Goal: Task Accomplishment & Management: Complete application form

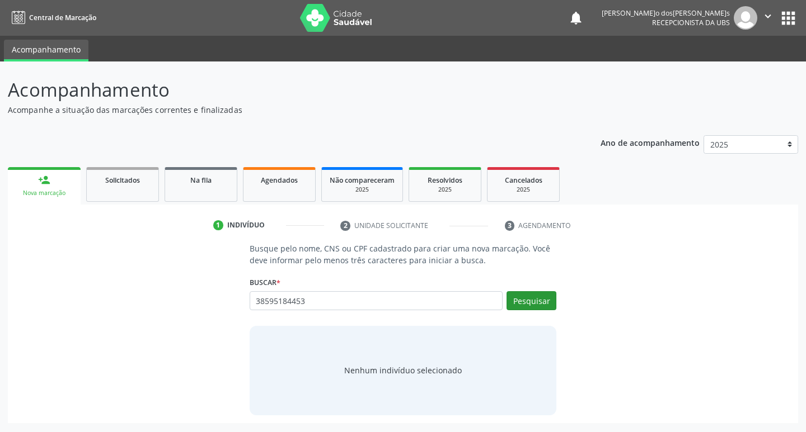
type input "38595184453"
click at [517, 294] on button "Pesquisar" at bounding box center [531, 300] width 50 height 19
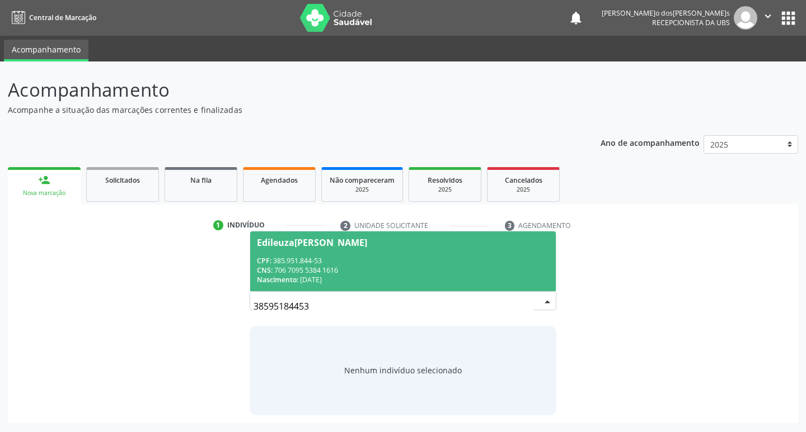
click at [319, 261] on div "CPF: 385.951.844-53" at bounding box center [403, 261] width 293 height 10
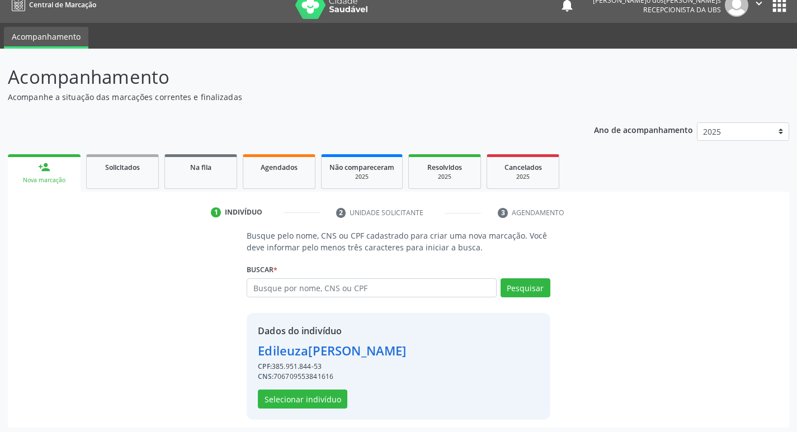
scroll to position [16, 0]
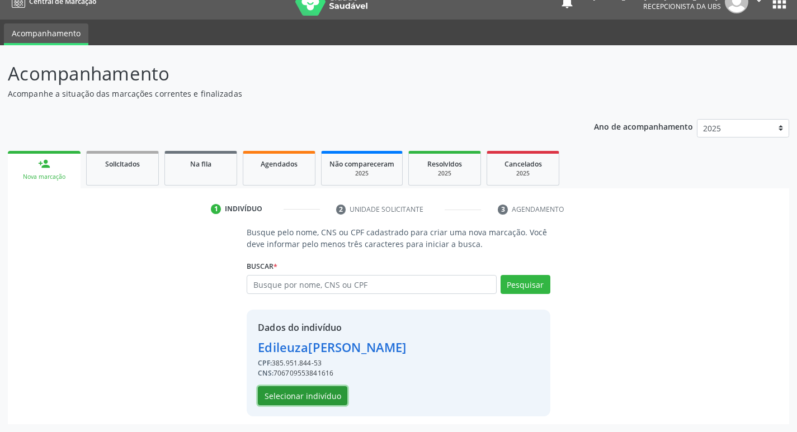
click at [298, 395] on button "Selecionar indivíduo" at bounding box center [303, 396] width 90 height 19
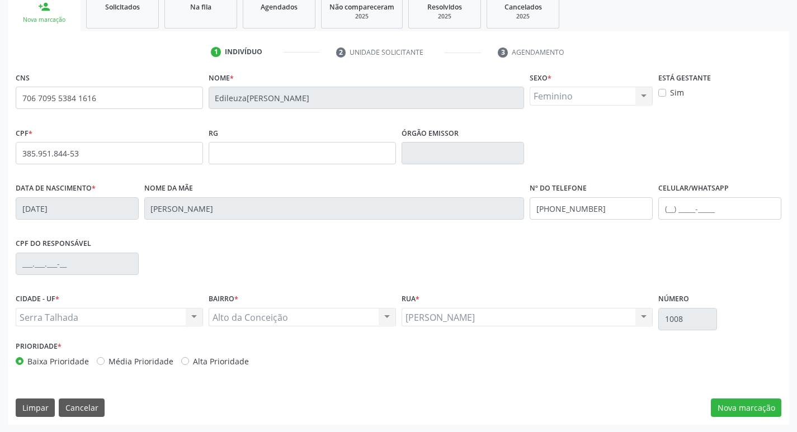
scroll to position [174, 0]
click at [740, 410] on button "Nova marcação" at bounding box center [746, 407] width 70 height 19
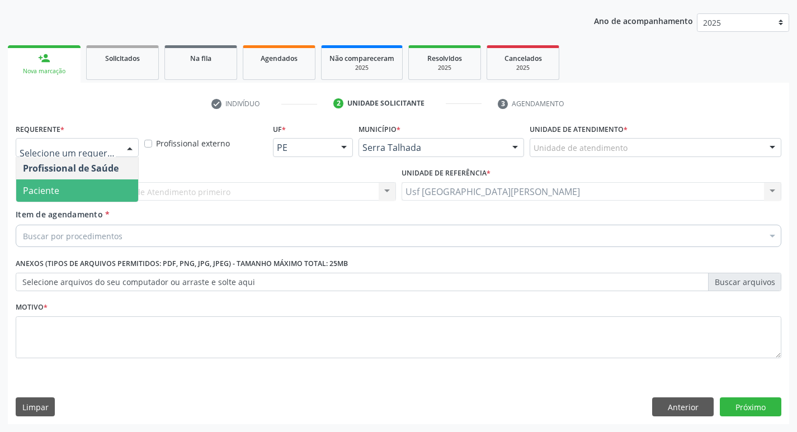
click at [76, 186] on span "Paciente" at bounding box center [77, 191] width 122 height 22
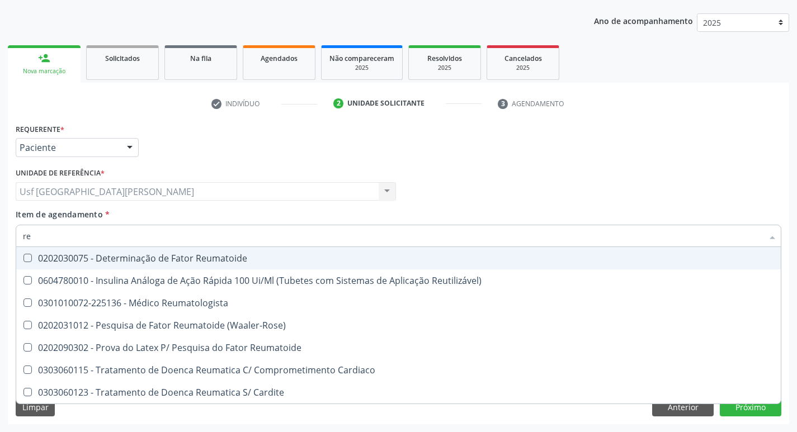
type input "r"
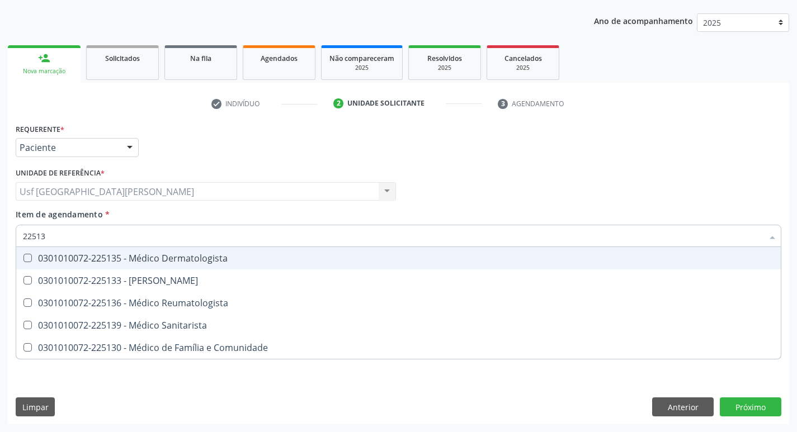
type input "225136"
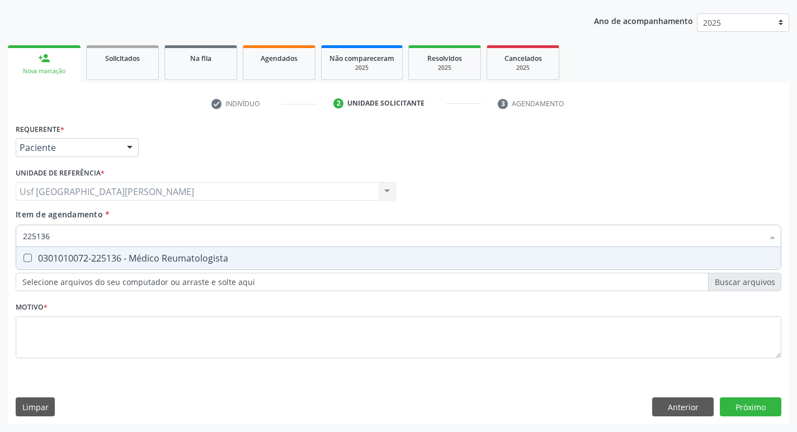
click at [111, 255] on div "0301010072-225136 - Médico Reumatologista" at bounding box center [398, 258] width 751 height 9
checkbox Reumatologista "true"
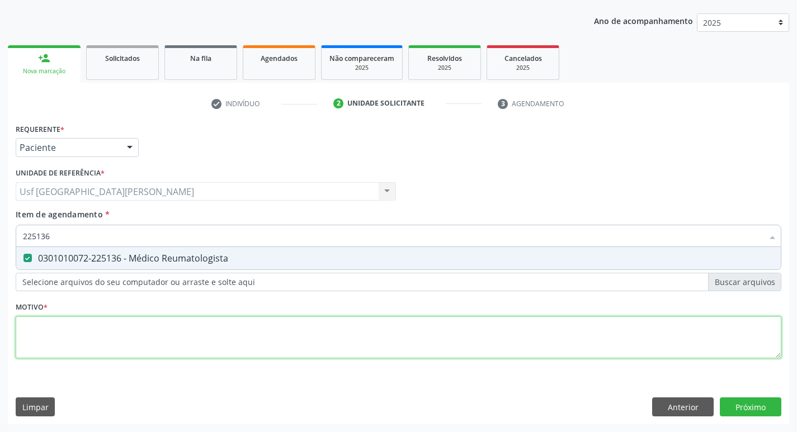
click at [123, 329] on div "Requerente * Paciente Profissional de Saúde Paciente Nenhum resultado encontrad…" at bounding box center [399, 247] width 766 height 253
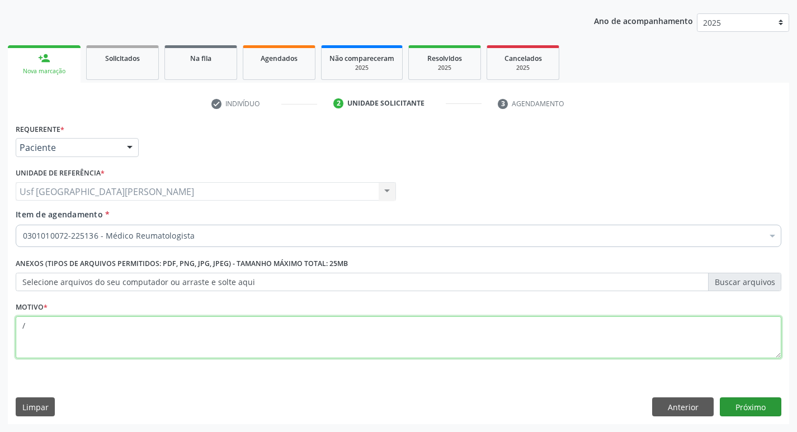
type textarea "/"
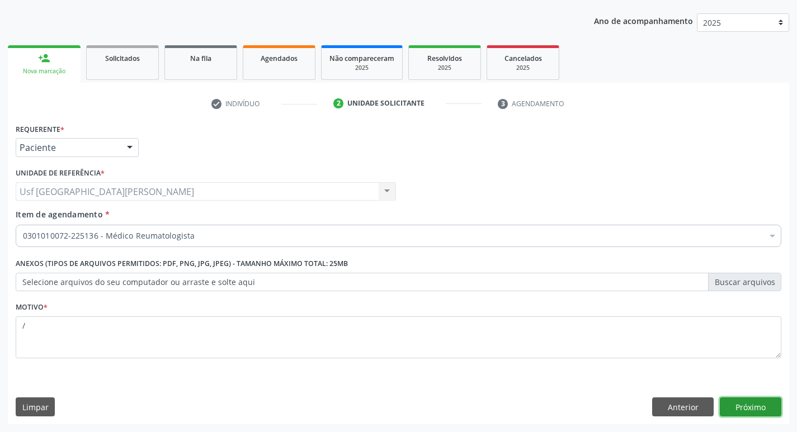
click at [742, 408] on button "Próximo" at bounding box center [751, 407] width 62 height 19
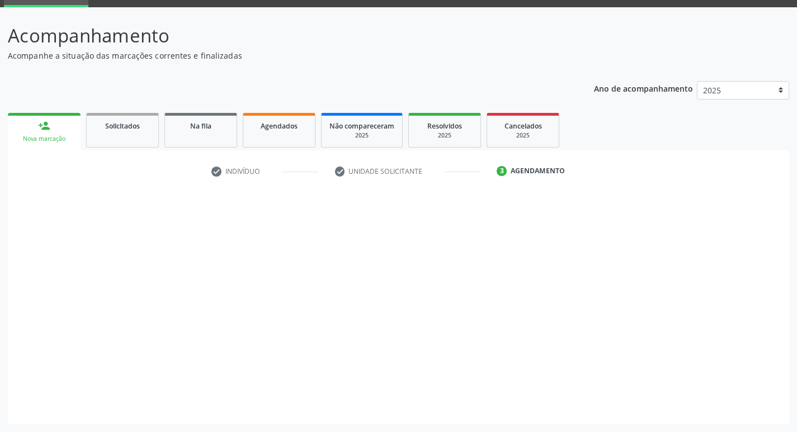
scroll to position [54, 0]
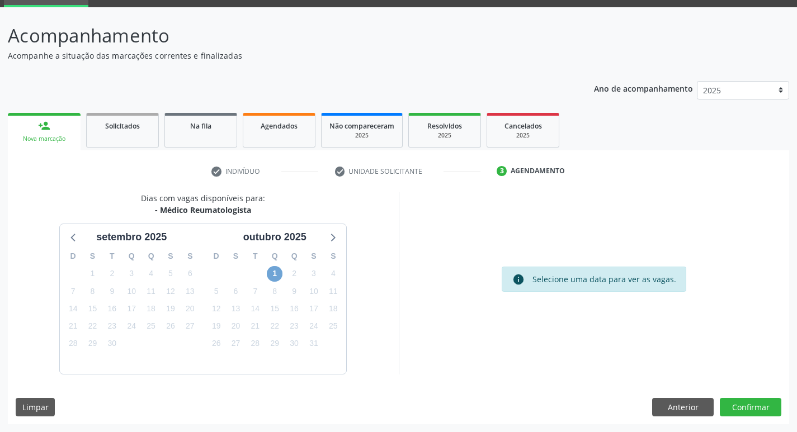
click at [276, 271] on span "1" at bounding box center [275, 274] width 16 height 16
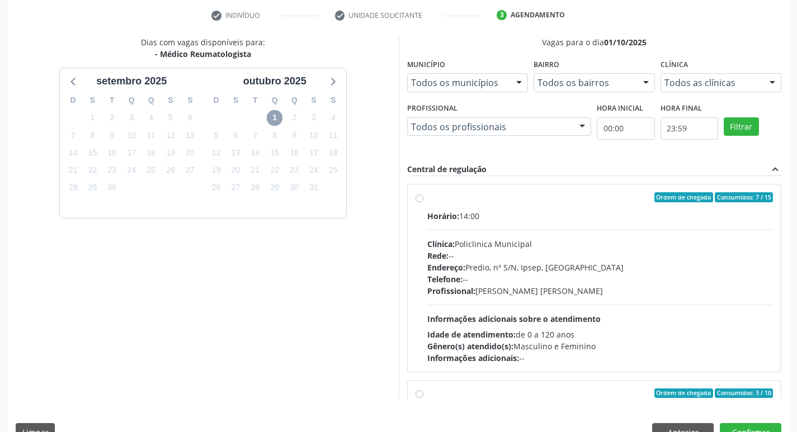
scroll to position [236, 0]
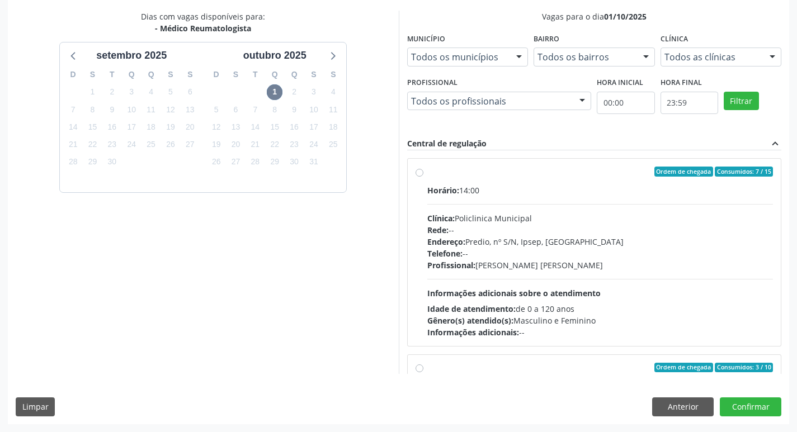
click at [427, 175] on label "Ordem de chegada Consumidos: 7 / 15 Horário: 14:00 Clínica: Policlinica Municip…" at bounding box center [600, 253] width 346 height 172
click at [423, 175] on input "Ordem de chegada Consumidos: 7 / 15 Horário: 14:00 Clínica: Policlinica Municip…" at bounding box center [420, 172] width 8 height 10
radio input "true"
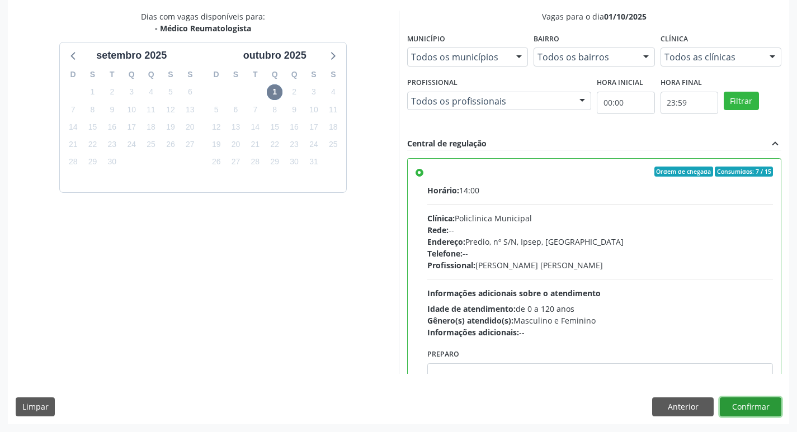
click at [751, 403] on button "Confirmar" at bounding box center [751, 407] width 62 height 19
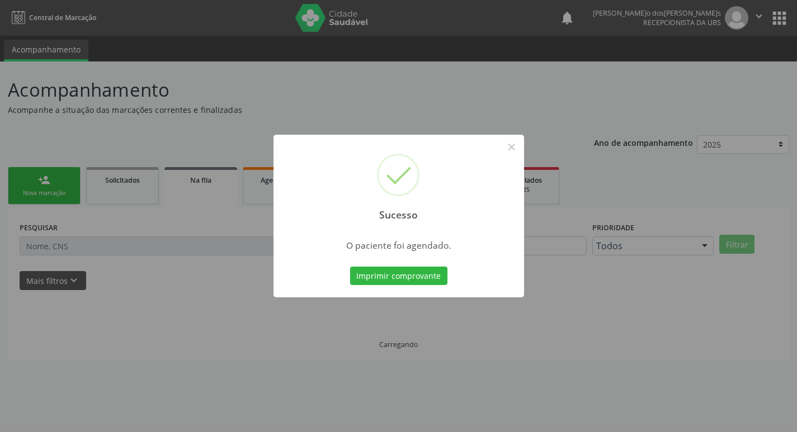
scroll to position [0, 0]
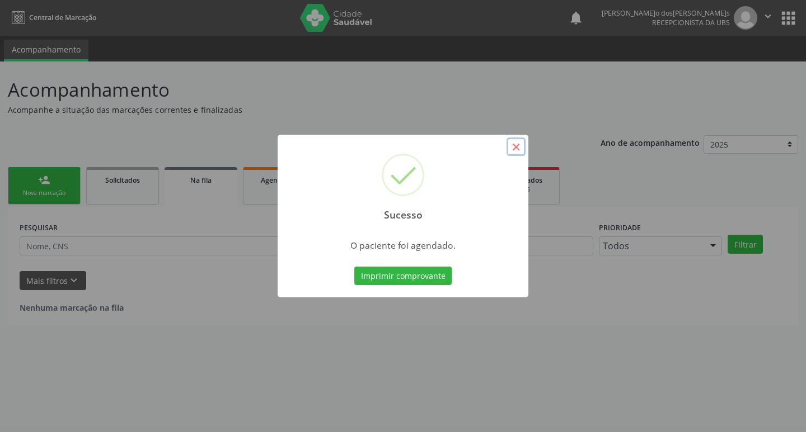
click at [511, 148] on button "×" at bounding box center [515, 147] width 19 height 19
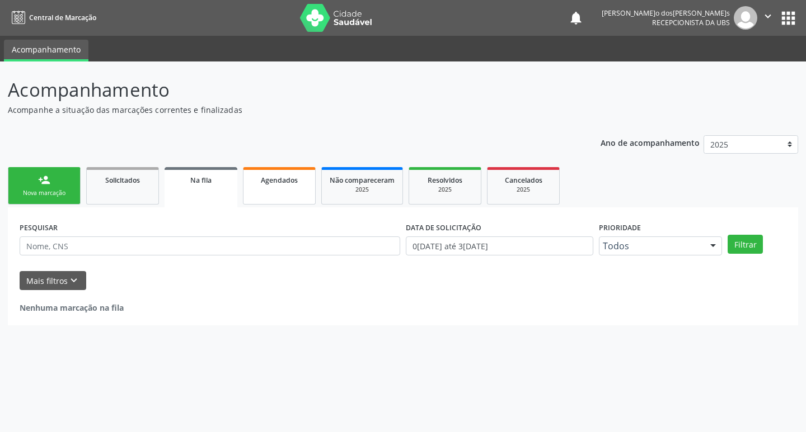
click at [285, 195] on link "Agendados" at bounding box center [279, 185] width 73 height 37
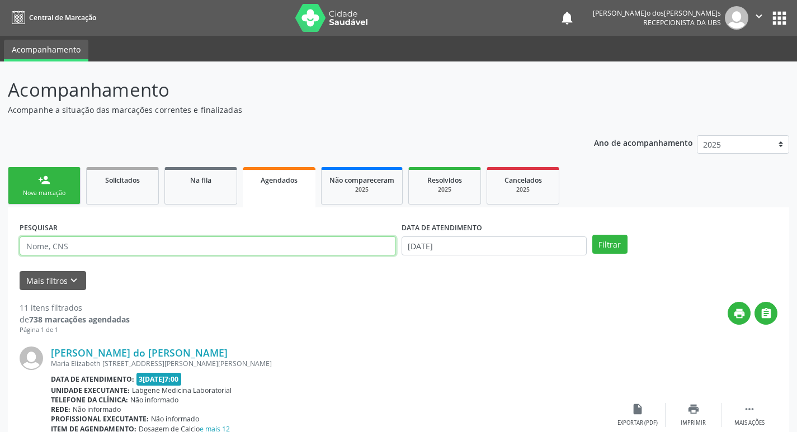
click at [108, 246] on input "text" at bounding box center [208, 246] width 376 height 19
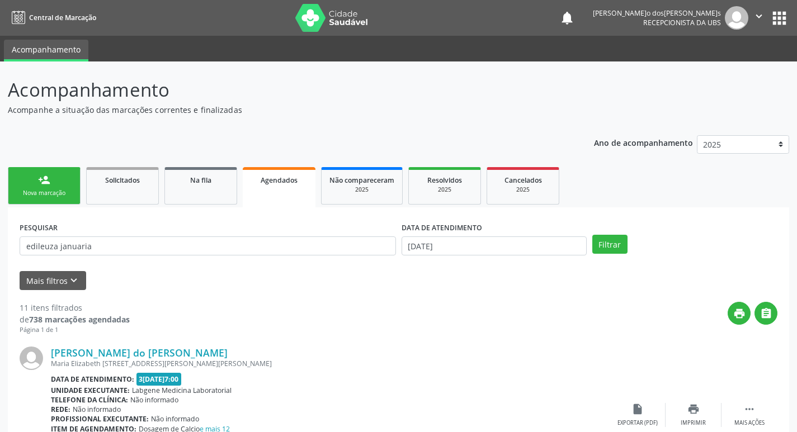
click at [422, 237] on label "DATA DE ATENDIMENTO" at bounding box center [442, 227] width 81 height 17
click at [423, 246] on input "[DATE]" at bounding box center [494, 246] width 185 height 19
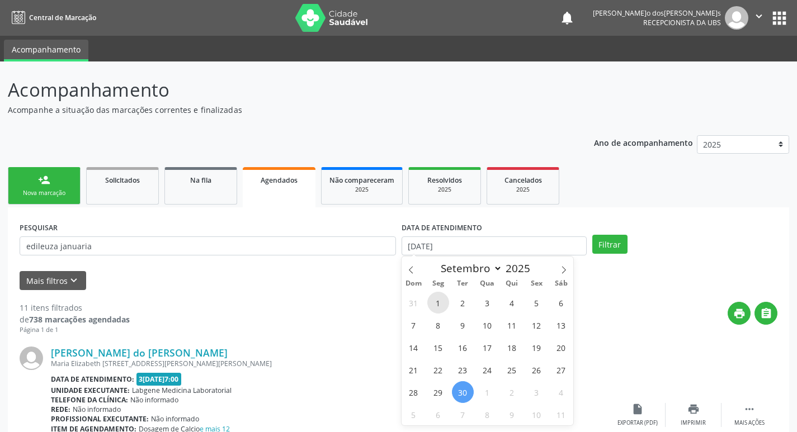
click at [437, 301] on span "1" at bounding box center [438, 303] width 22 height 22
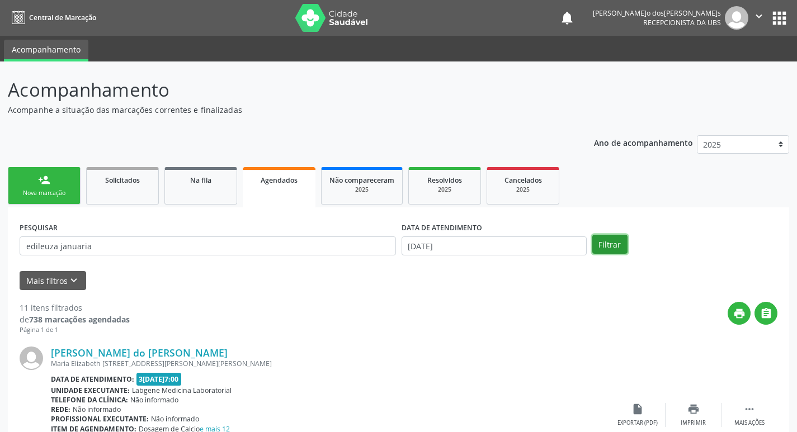
click at [608, 242] on button "Filtrar" at bounding box center [609, 244] width 35 height 19
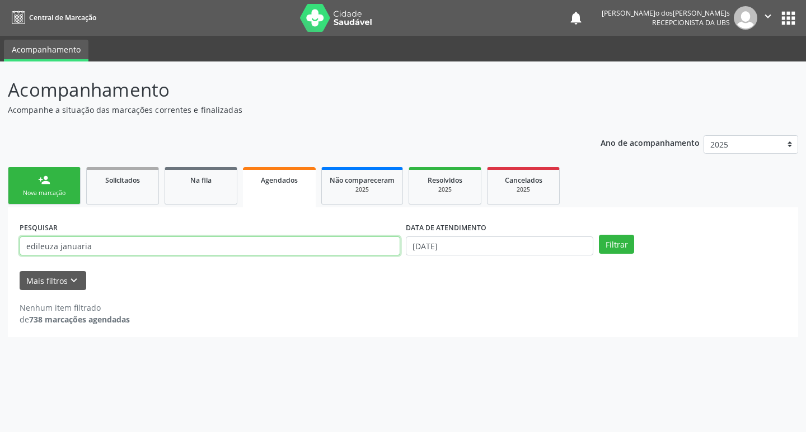
click at [37, 246] on input "edileuza januaria" at bounding box center [210, 246] width 380 height 19
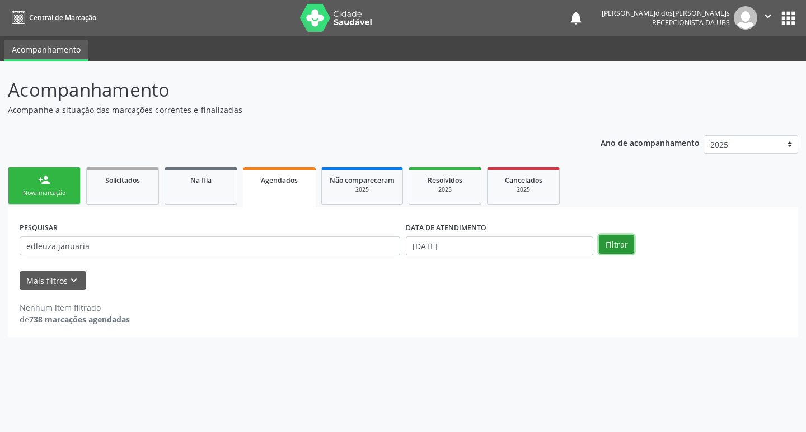
click at [606, 246] on button "Filtrar" at bounding box center [616, 244] width 35 height 19
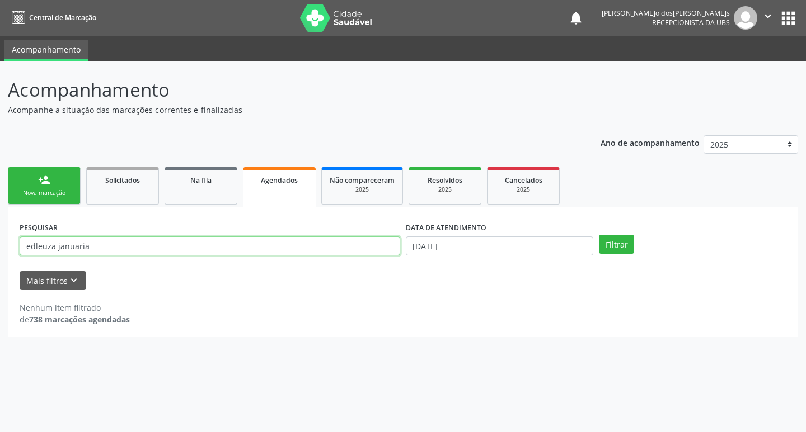
click at [111, 246] on input "edleuza januaria" at bounding box center [210, 246] width 380 height 19
type input "e"
type input "0"
type input "38595184453"
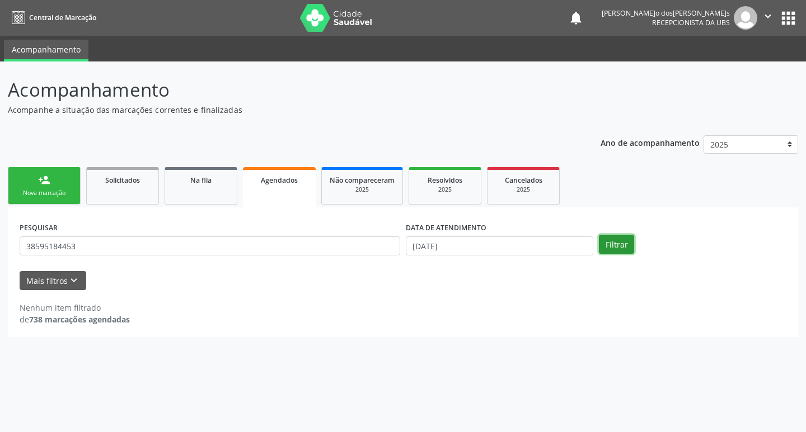
click at [617, 241] on button "Filtrar" at bounding box center [616, 244] width 35 height 19
click at [614, 240] on button "Filtrar" at bounding box center [616, 244] width 35 height 19
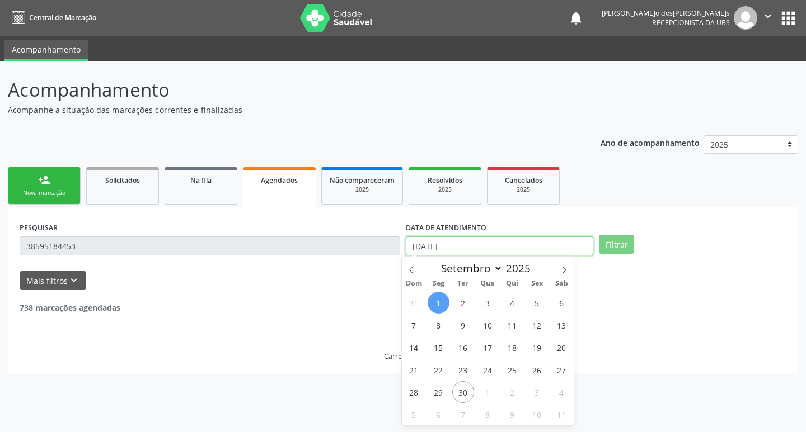
click at [420, 248] on input "[DATE]" at bounding box center [499, 246] width 187 height 19
click at [433, 298] on span "1" at bounding box center [438, 303] width 22 height 22
type input "[DATE]"
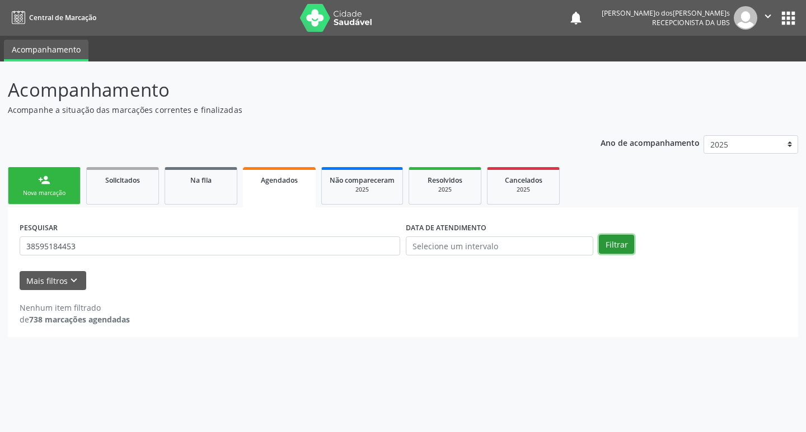
click at [611, 243] on button "Filtrar" at bounding box center [616, 244] width 35 height 19
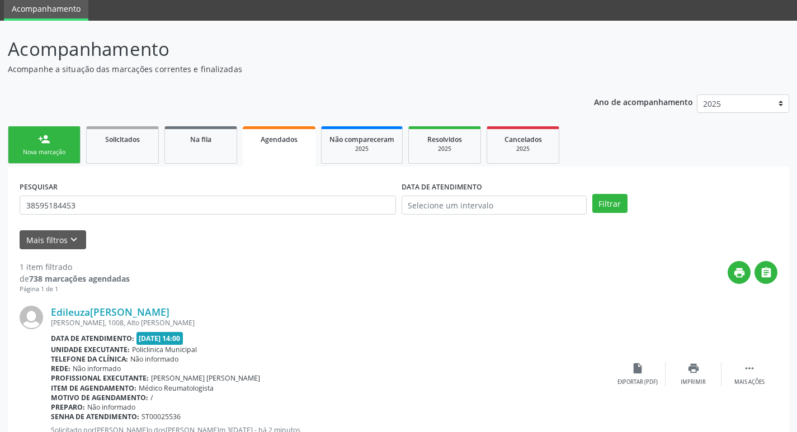
scroll to position [83, 0]
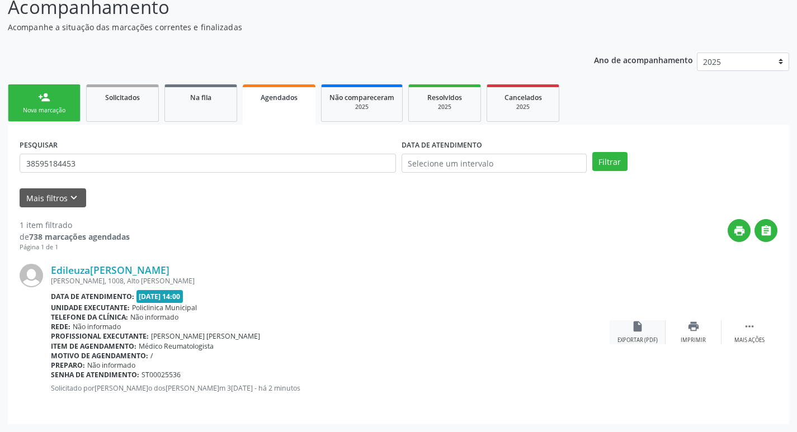
click at [636, 333] on div "insert_drive_file Exportar (PDF)" at bounding box center [638, 333] width 56 height 24
